Goal: Task Accomplishment & Management: Manage account settings

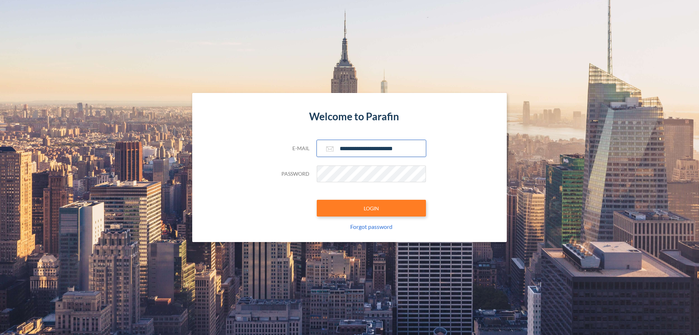
type input "**********"
click at [371, 208] on button "LOGIN" at bounding box center [371, 208] width 109 height 17
